Goal: Task Accomplishment & Management: Complete application form

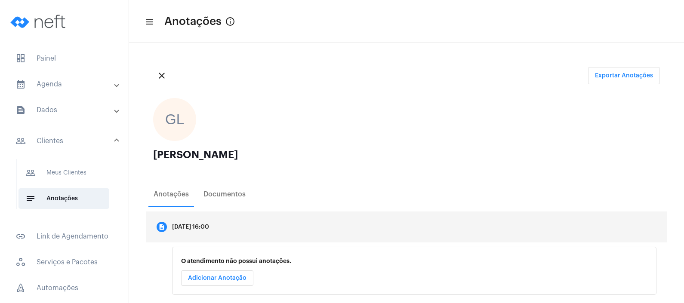
scroll to position [107, 0]
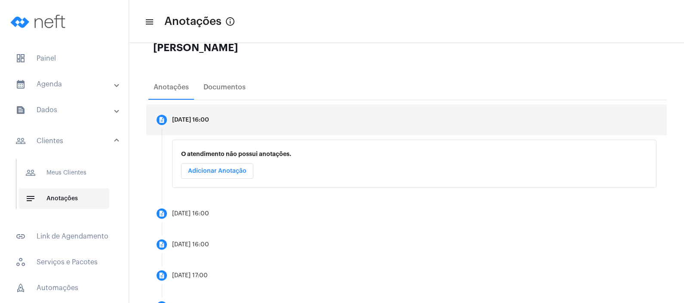
click at [83, 197] on span "notes Anotações" at bounding box center [63, 198] width 91 height 21
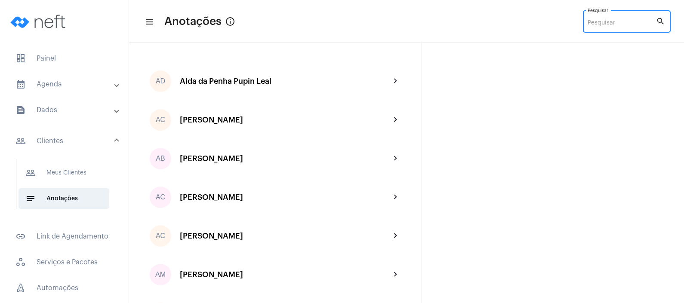
click at [615, 24] on input "Pesquisar" at bounding box center [621, 23] width 68 height 7
click at [619, 24] on input "Pesquisar" at bounding box center [621, 23] width 68 height 7
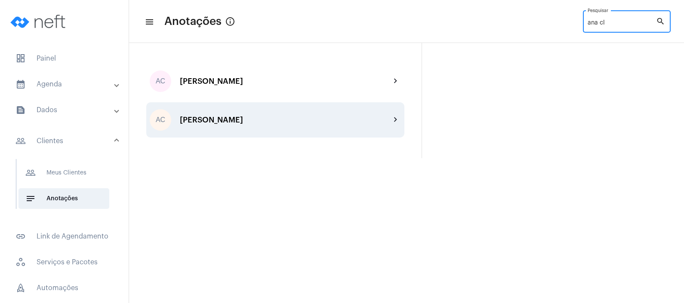
type input "ana cl"
click at [271, 111] on div "AC [PERSON_NAME] chevron_right" at bounding box center [275, 119] width 258 height 35
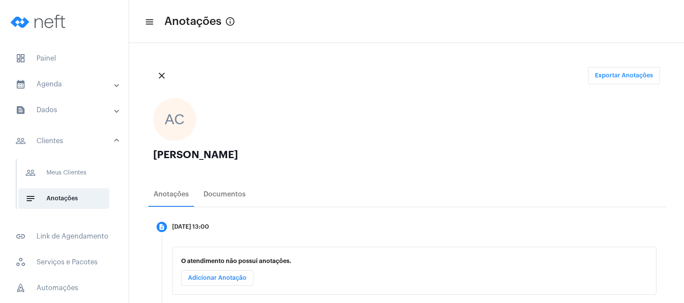
scroll to position [50, 0]
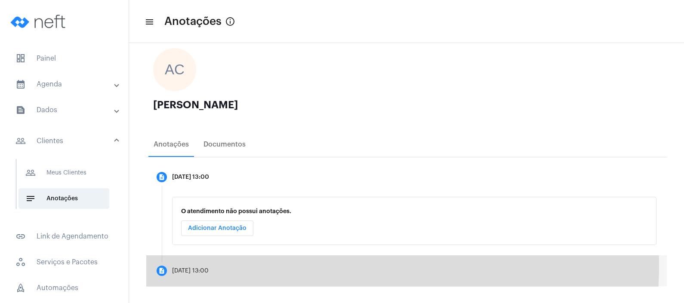
click at [228, 266] on mat-step-header "description [DATE] 13:00" at bounding box center [406, 270] width 520 height 31
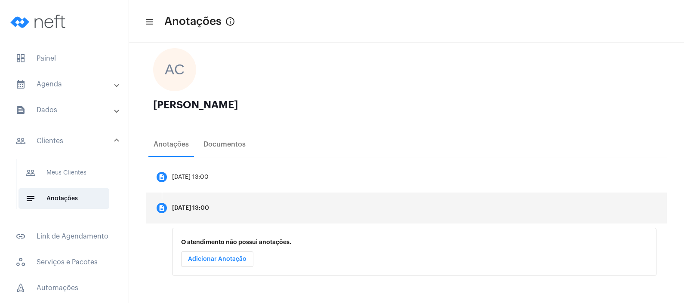
click at [229, 258] on span "Adicionar Anotação" at bounding box center [217, 259] width 58 height 6
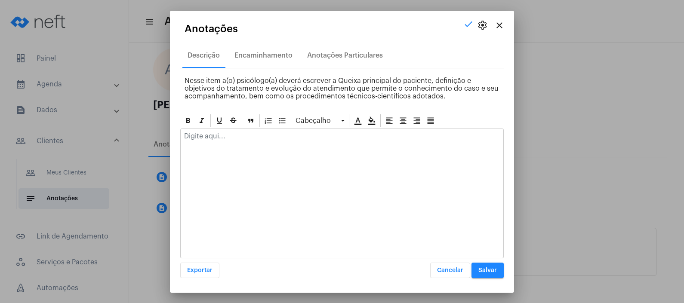
click at [264, 172] on div at bounding box center [341, 194] width 323 height 130
click at [264, 153] on div at bounding box center [341, 194] width 323 height 130
click at [262, 142] on div at bounding box center [342, 138] width 323 height 19
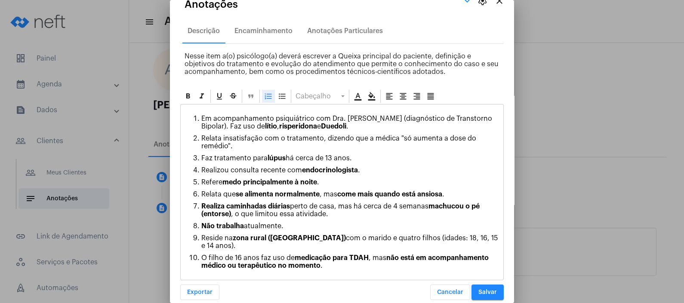
scroll to position [22, 0]
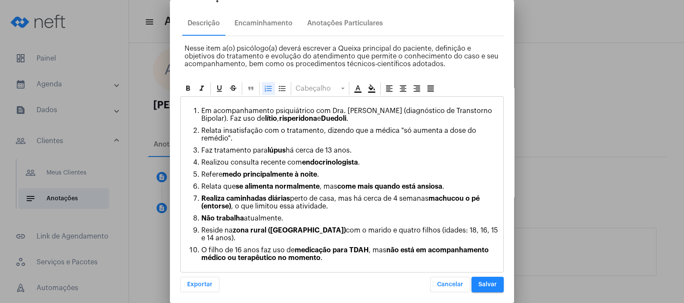
click at [478, 282] on span "Salvar" at bounding box center [487, 285] width 18 height 6
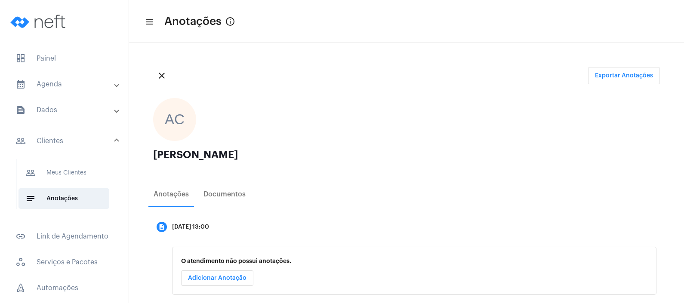
click at [84, 101] on mat-expansion-panel-header "text_snippet_outlined Dados" at bounding box center [66, 110] width 123 height 21
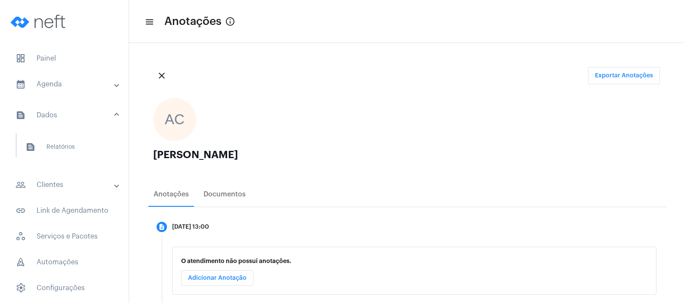
click at [87, 89] on mat-panel-title "calendar_month_outlined Agenda" at bounding box center [64, 84] width 99 height 10
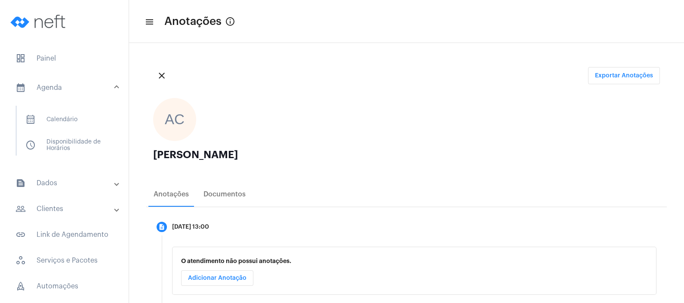
click at [69, 181] on mat-panel-title "text_snippet_outlined Dados" at bounding box center [64, 183] width 99 height 10
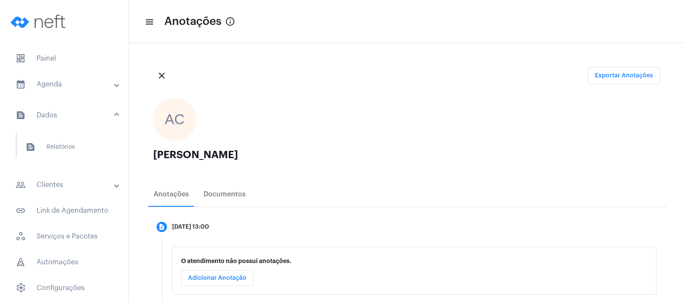
click at [67, 178] on mat-expansion-panel-header "people_outline Clientes" at bounding box center [66, 185] width 123 height 21
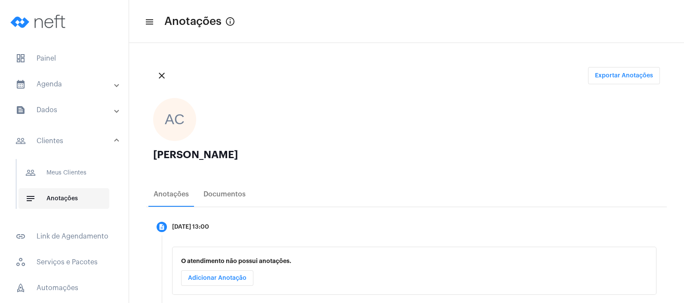
click at [68, 199] on span "notes Anotações" at bounding box center [63, 198] width 91 height 21
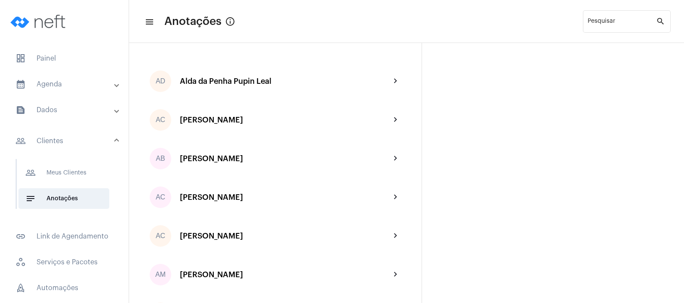
click at [111, 86] on mat-expansion-panel-header "calendar_month_outlined Agenda" at bounding box center [66, 84] width 123 height 21
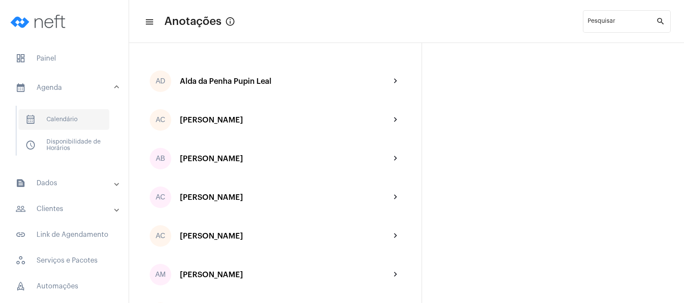
click at [92, 122] on span "calendar_month_outlined Calendário" at bounding box center [63, 119] width 91 height 21
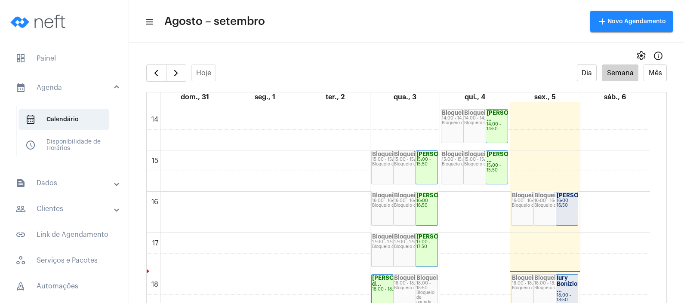
scroll to position [570, 0]
click at [570, 208] on div "16:00 - 16:50" at bounding box center [567, 204] width 21 height 9
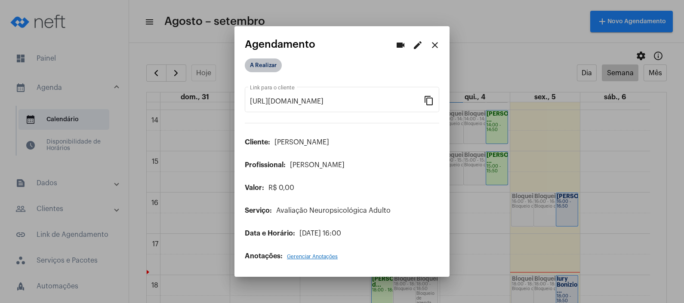
click at [274, 61] on mat-chip "A Realizar" at bounding box center [263, 65] width 37 height 14
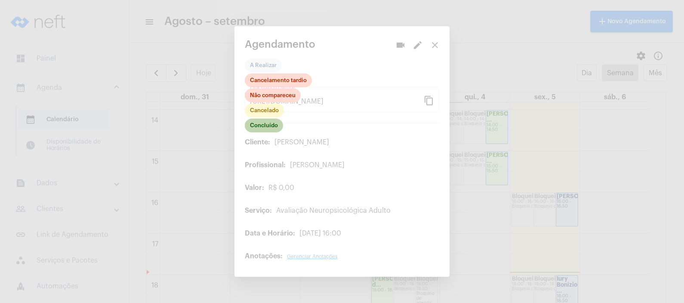
click at [265, 126] on mat-chip "Concluído" at bounding box center [264, 126] width 38 height 14
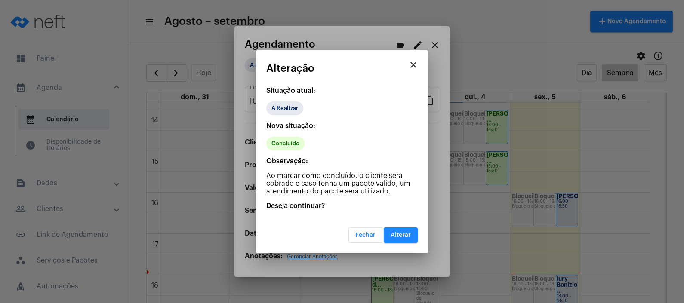
click at [400, 234] on span "Alterar" at bounding box center [400, 235] width 20 height 6
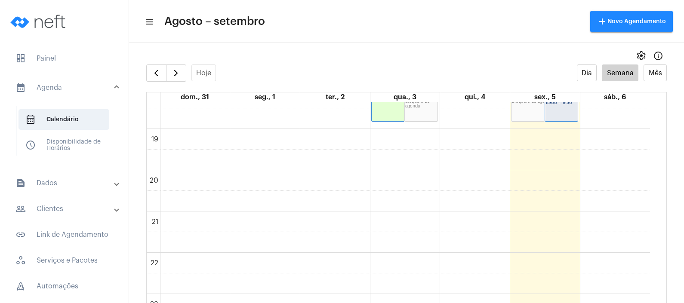
scroll to position [772, 0]
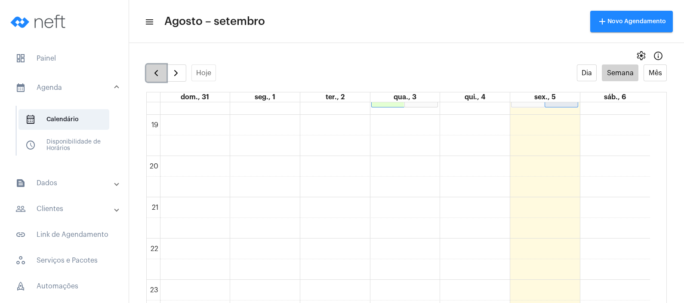
click at [162, 71] on button "button" at bounding box center [156, 73] width 20 height 17
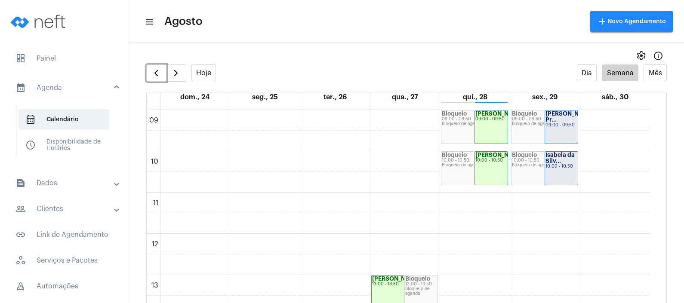
scroll to position [248, 0]
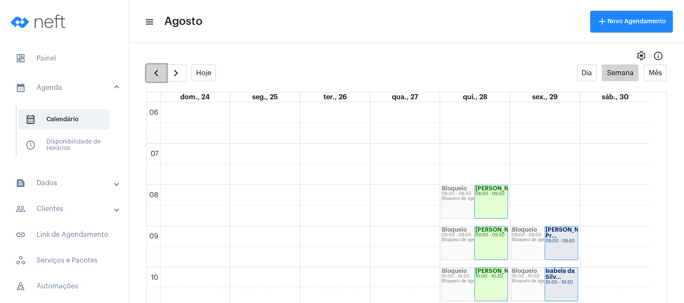
click at [157, 68] on span "button" at bounding box center [156, 73] width 10 height 10
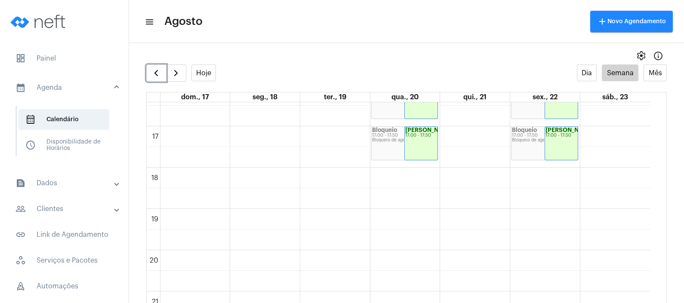
scroll to position [772, 0]
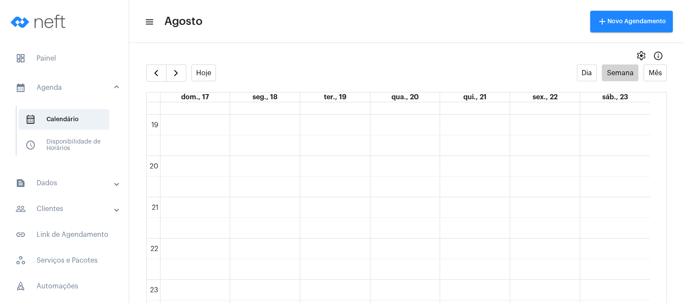
click at [156, 61] on div "settings info_outlined" at bounding box center [406, 55] width 555 height 17
click at [157, 65] on button "button" at bounding box center [156, 73] width 20 height 17
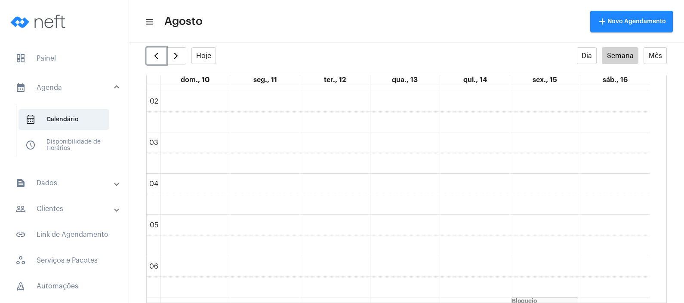
scroll to position [73, 0]
click at [175, 60] on span "button" at bounding box center [176, 56] width 10 height 10
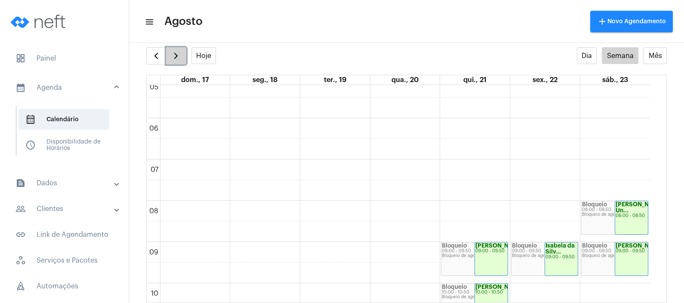
click at [180, 53] on span "button" at bounding box center [176, 56] width 10 height 10
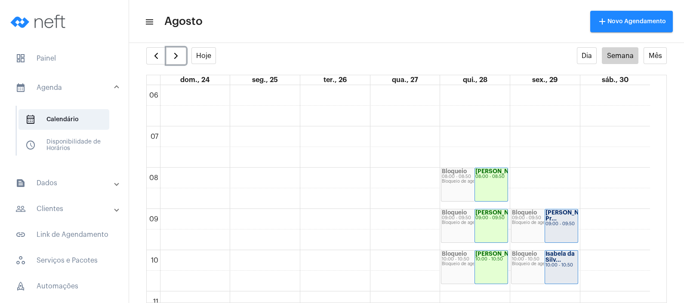
click at [553, 218] on strong "[PERSON_NAME] Pr..." at bounding box center [569, 216] width 48 height 12
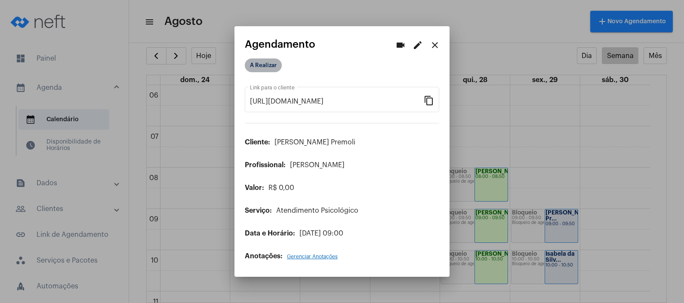
click at [271, 59] on mat-chip "A Realizar" at bounding box center [263, 65] width 37 height 14
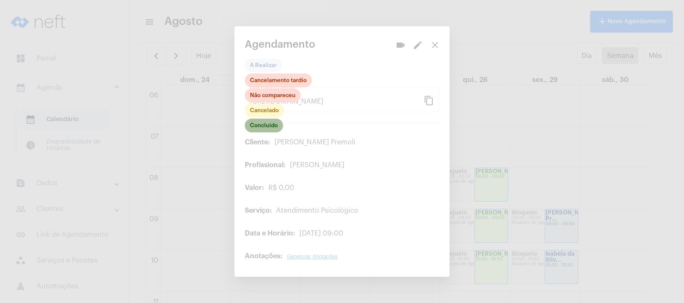
click at [261, 129] on mat-chip "Concluído" at bounding box center [264, 126] width 38 height 14
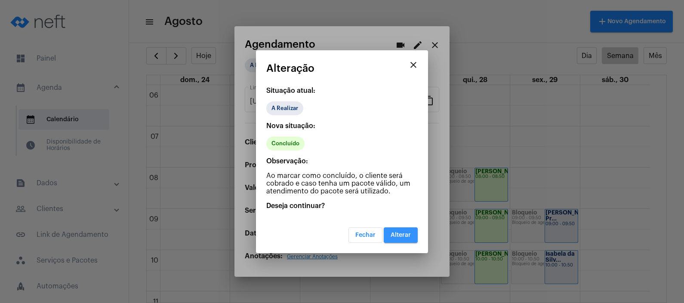
click at [396, 234] on span "Alterar" at bounding box center [400, 235] width 20 height 6
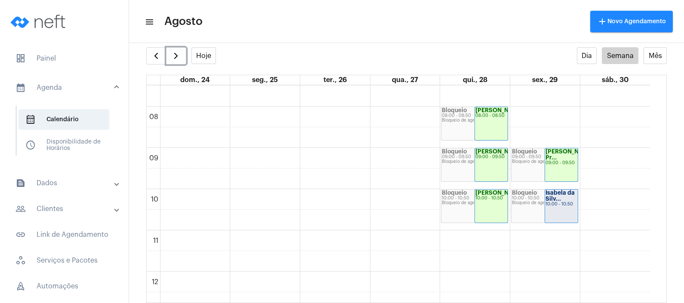
scroll to position [355, 0]
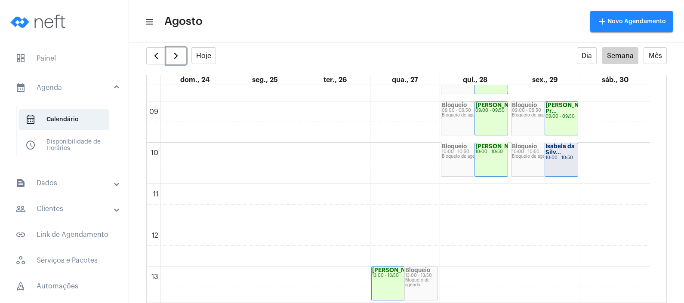
click at [547, 154] on strong "Isabela da Silv..." at bounding box center [559, 150] width 29 height 12
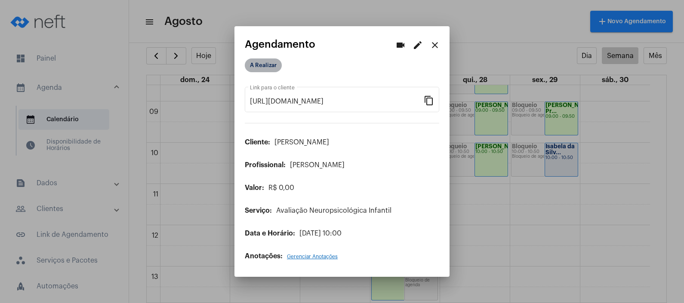
click at [265, 62] on mat-chip "A Realizar" at bounding box center [263, 65] width 37 height 14
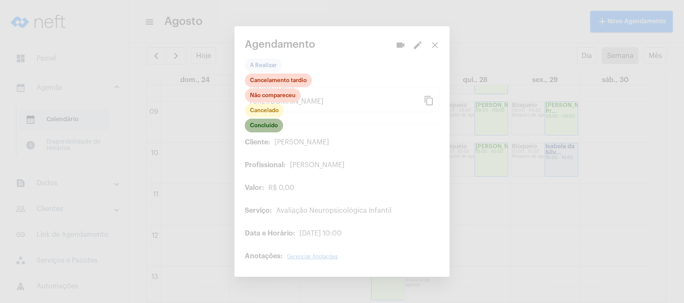
click at [265, 127] on mat-chip "Concluído" at bounding box center [264, 126] width 38 height 14
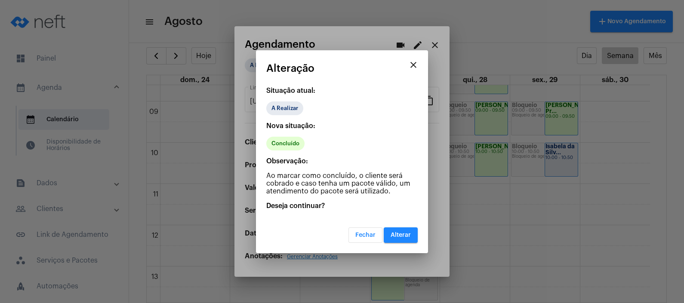
click at [401, 232] on span "Alterar" at bounding box center [400, 235] width 20 height 6
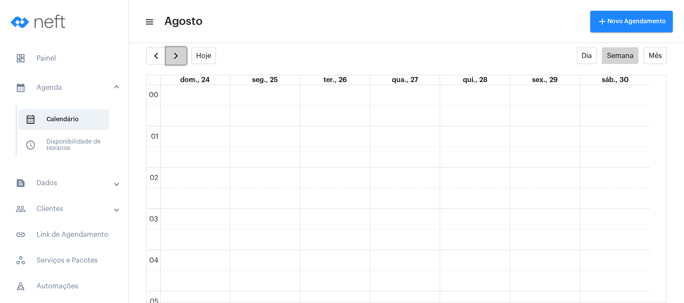
click at [179, 54] on span "button" at bounding box center [176, 56] width 10 height 10
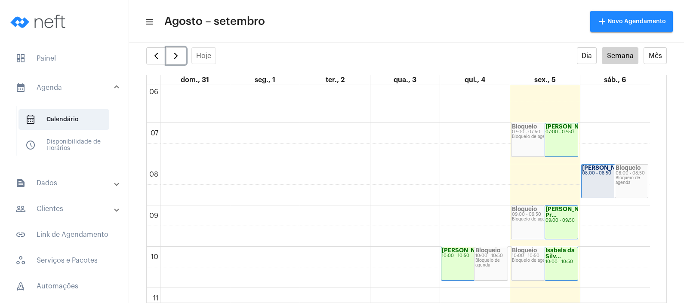
scroll to position [248, 0]
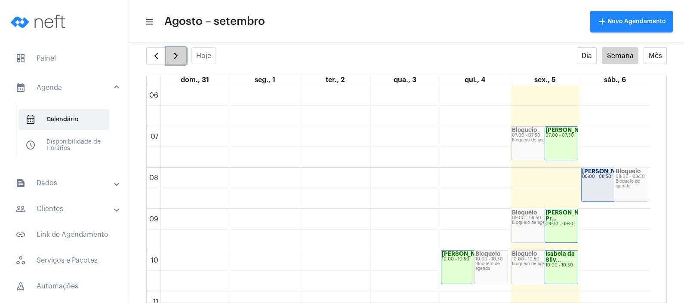
click at [176, 55] on span "button" at bounding box center [176, 56] width 10 height 10
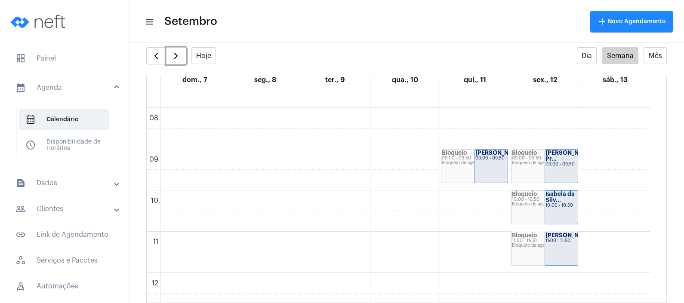
scroll to position [301, 0]
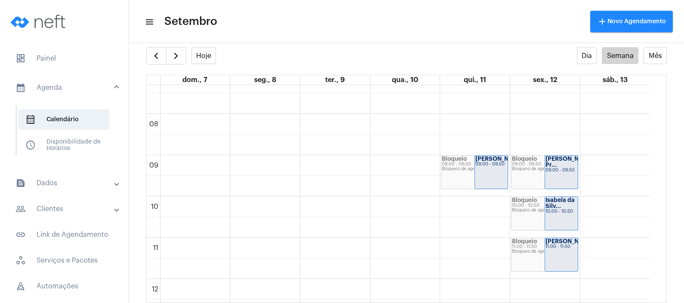
click at [57, 212] on mat-panel-title "people_outline Clientes" at bounding box center [64, 209] width 99 height 10
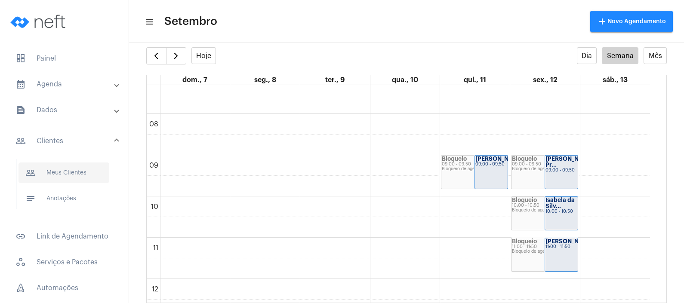
click at [70, 182] on span "people_outline Meus Clientes" at bounding box center [63, 173] width 91 height 21
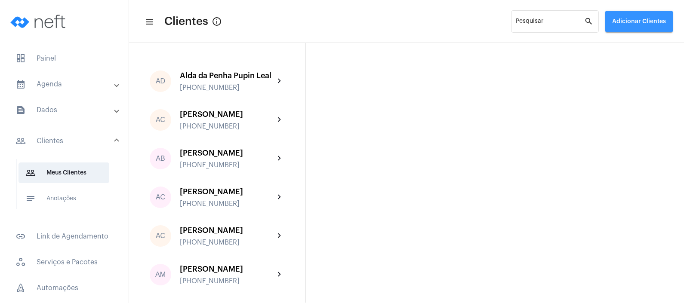
click at [637, 15] on button "Adicionar Clientes" at bounding box center [639, 22] width 68 height 22
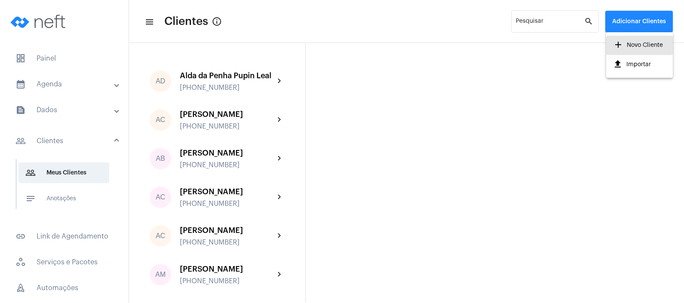
click at [632, 45] on span "add Novo Cliente" at bounding box center [638, 44] width 50 height 15
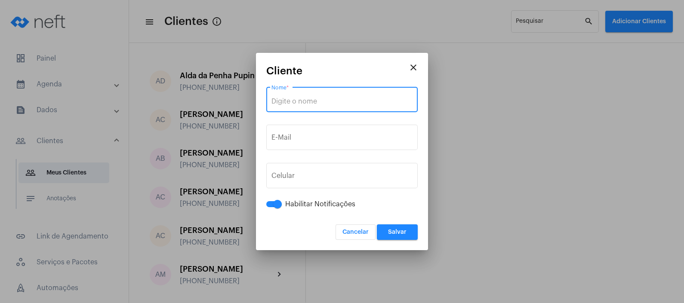
click at [310, 101] on input "Nome *" at bounding box center [341, 102] width 141 height 8
paste input "[PERSON_NAME]"
type input "[PERSON_NAME]"
click at [329, 181] on input "tel" at bounding box center [341, 178] width 141 height 8
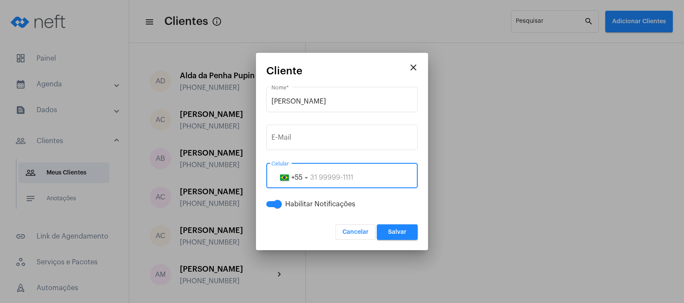
paste input "28999859591"
type input "28999859591"
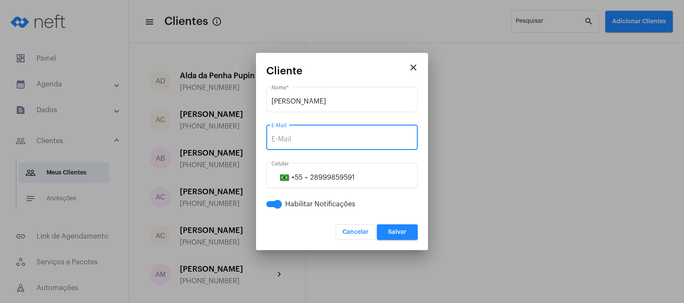
click at [319, 137] on input "E-Mail" at bounding box center [341, 139] width 141 height 8
paste input "[EMAIL_ADDRESS][DOMAIN_NAME]"
type input "[EMAIL_ADDRESS][DOMAIN_NAME]"
click at [400, 234] on span "Salvar" at bounding box center [397, 232] width 18 height 6
